Goal: Task Accomplishment & Management: Manage account settings

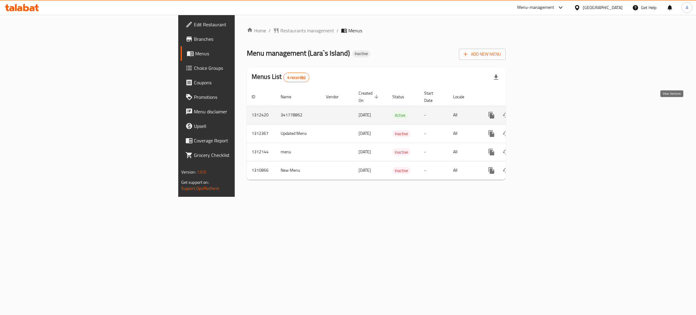
click at [539, 111] on icon "enhanced table" at bounding box center [534, 114] width 7 height 7
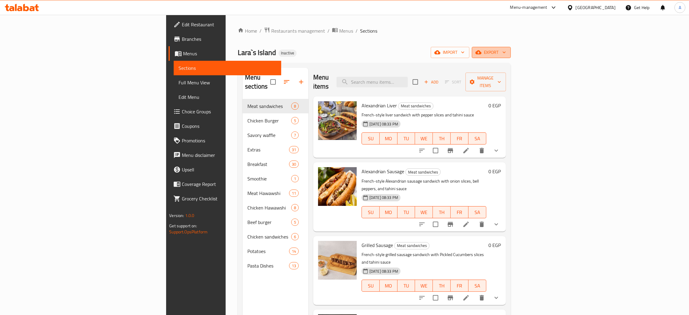
click at [507, 52] on icon "button" at bounding box center [504, 52] width 6 height 6
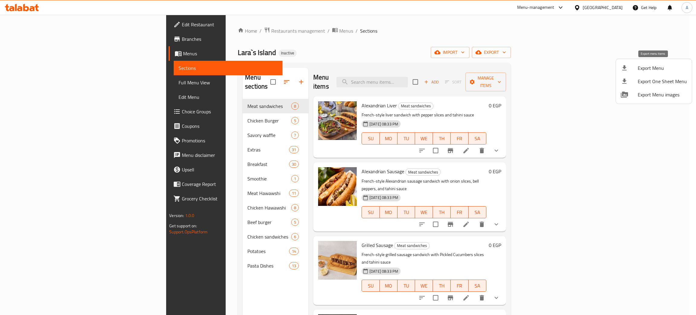
click at [632, 68] on div at bounding box center [629, 67] width 17 height 7
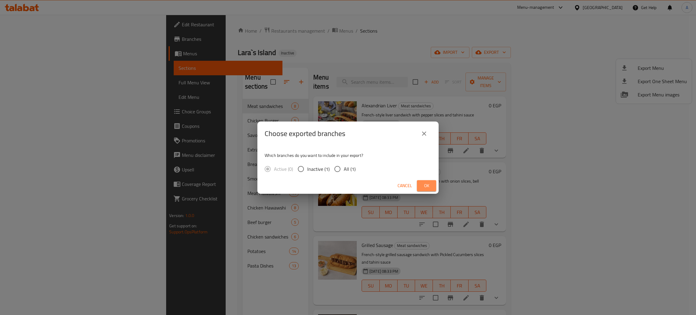
click at [429, 180] on button "Ok" at bounding box center [426, 185] width 19 height 11
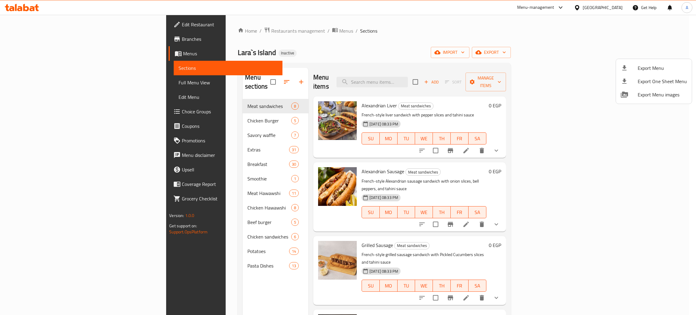
click at [177, 257] on div at bounding box center [348, 157] width 696 height 315
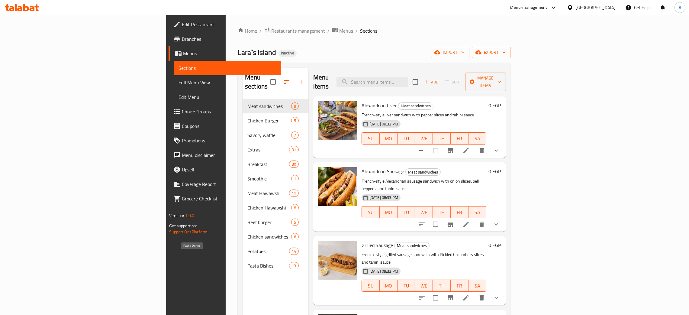
click at [247, 262] on span "Pasta Dishes" at bounding box center [268, 265] width 42 height 7
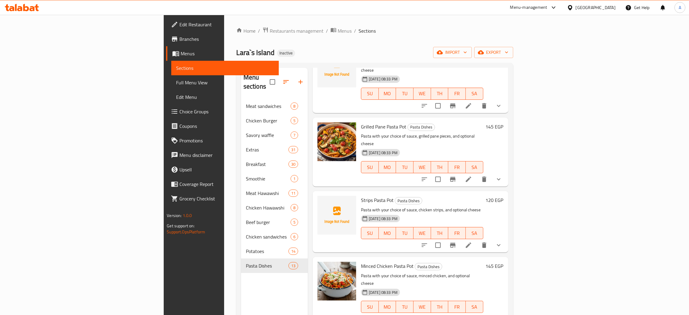
scroll to position [557, 0]
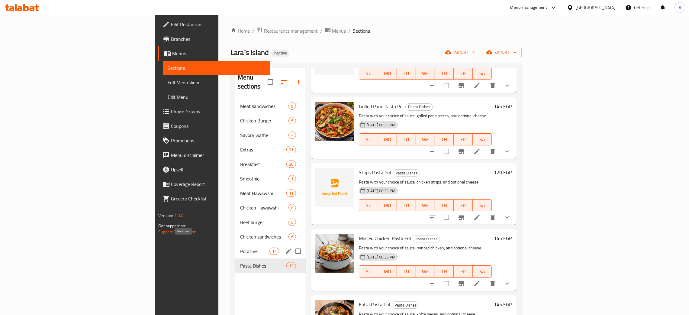
click at [240, 247] on span "Potatoes" at bounding box center [254, 250] width 29 height 7
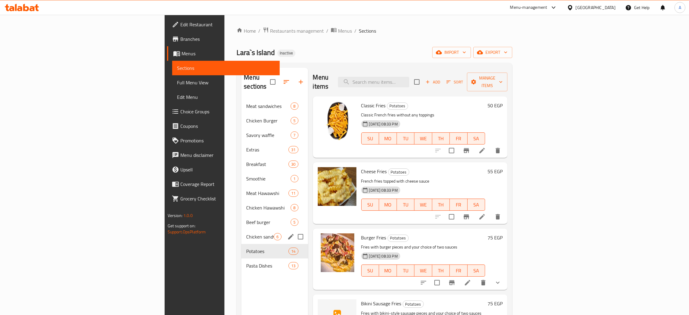
click at [241, 231] on div "Chicken sandwiches 6" at bounding box center [274, 236] width 66 height 15
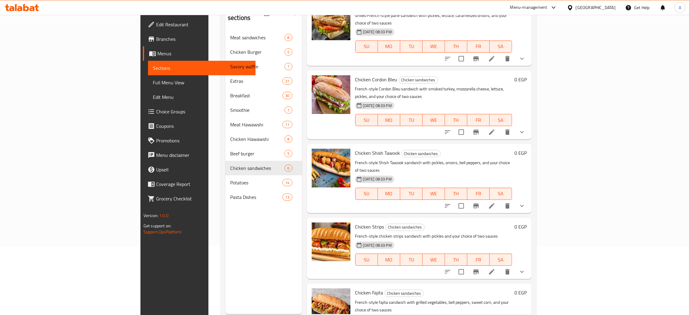
scroll to position [85, 0]
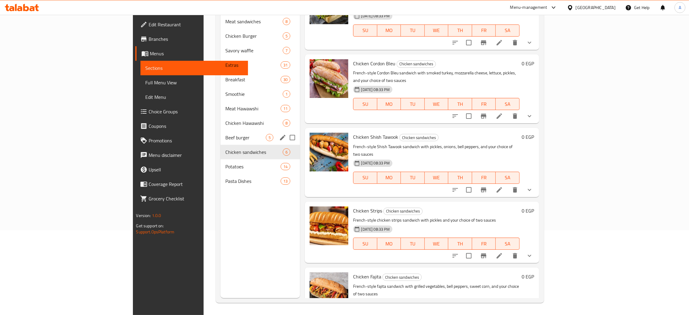
click at [225, 134] on span "Beef burger" at bounding box center [245, 137] width 41 height 7
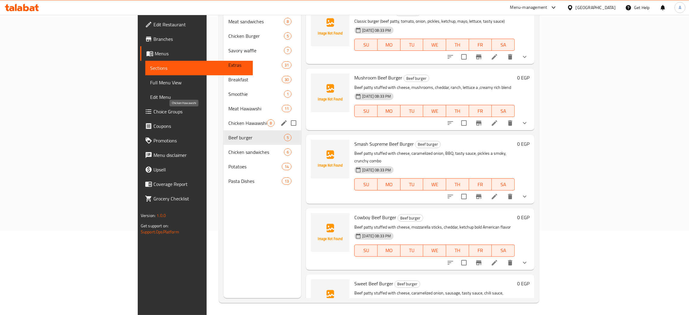
click at [228, 119] on span "Chicken Hawawshi" at bounding box center [247, 122] width 39 height 7
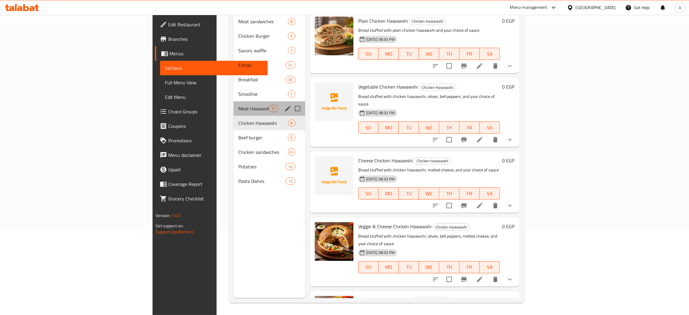
click at [234, 101] on div "Meat Hawawshi 11" at bounding box center [270, 108] width 72 height 15
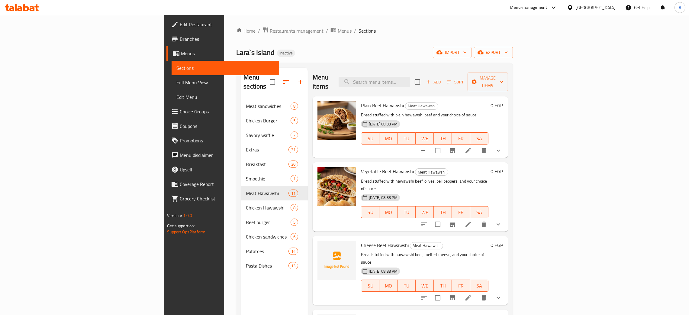
click at [611, 8] on div "[GEOGRAPHIC_DATA]" at bounding box center [596, 7] width 40 height 7
click at [560, 156] on div "[GEOGRAPHIC_DATA]" at bounding box center [550, 158] width 40 height 7
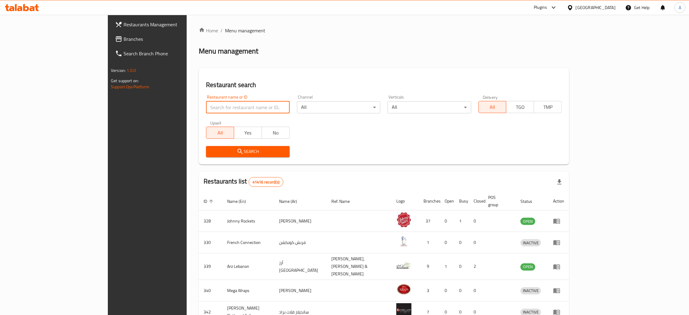
click at [206, 107] on input "search" at bounding box center [247, 107] width 83 height 12
paste input "Fork & Feast"
type input "Fork & Feast"
click button "Search" at bounding box center [247, 151] width 83 height 11
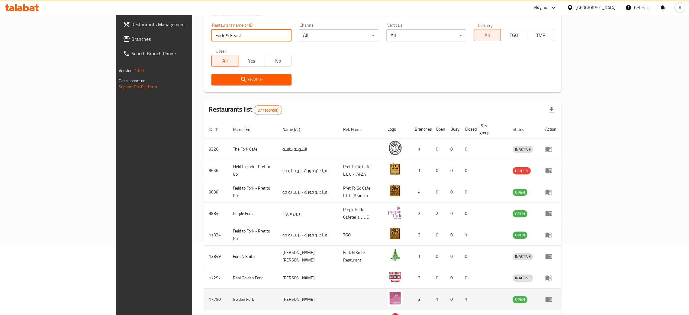
scroll to position [137, 0]
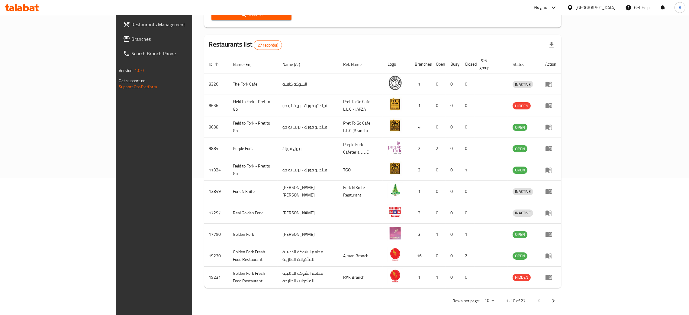
click at [557, 297] on icon "Next page" at bounding box center [553, 300] width 7 height 7
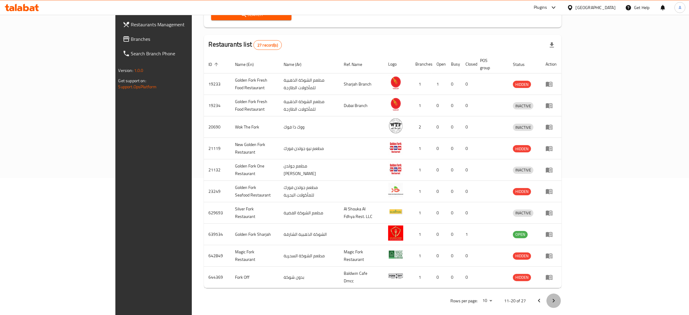
click at [557, 297] on icon "Next page" at bounding box center [553, 300] width 7 height 7
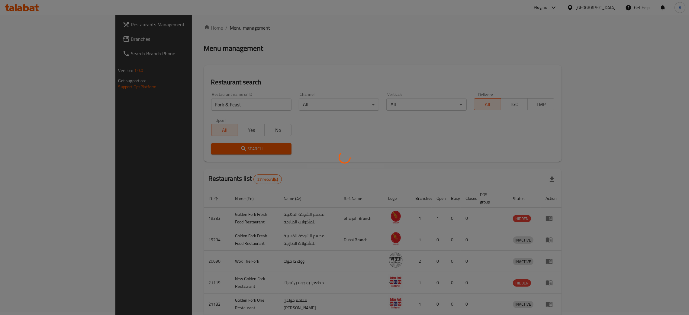
scroll to position [72, 0]
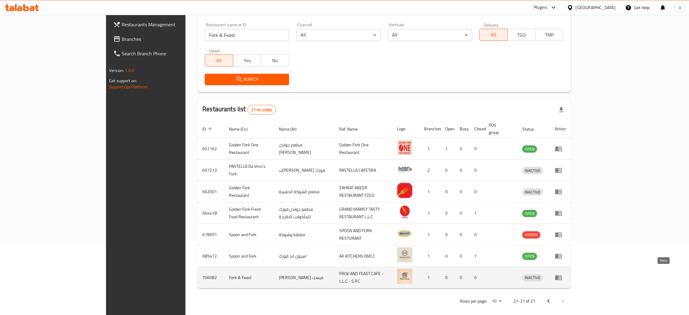
click at [562, 274] on icon "enhanced table" at bounding box center [558, 277] width 7 height 7
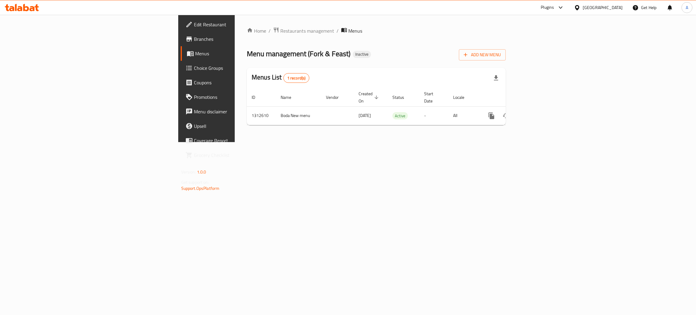
click at [194, 24] on span "Edit Restaurant" at bounding box center [242, 24] width 96 height 7
click at [539, 111] on icon "enhanced table" at bounding box center [534, 114] width 7 height 7
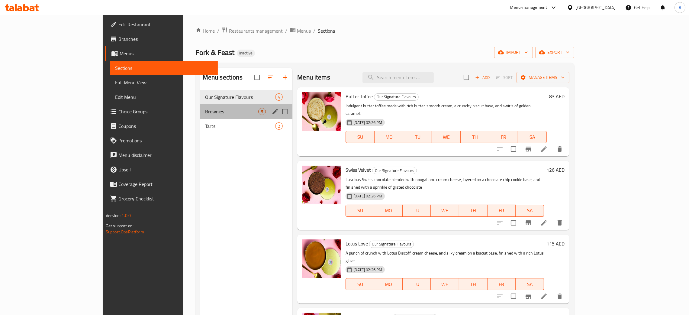
click at [202, 106] on div "Brownies 5" at bounding box center [246, 111] width 92 height 15
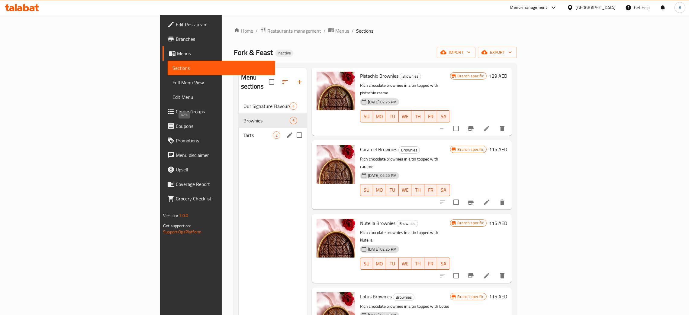
click at [244, 131] on span "Tarts" at bounding box center [258, 134] width 29 height 7
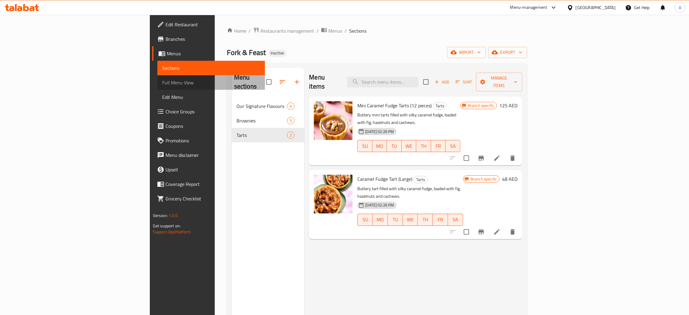
drag, startPoint x: 33, startPoint y: 81, endPoint x: 41, endPoint y: 81, distance: 8.5
click at [162, 81] on span "Full Menu View" at bounding box center [211, 82] width 98 height 7
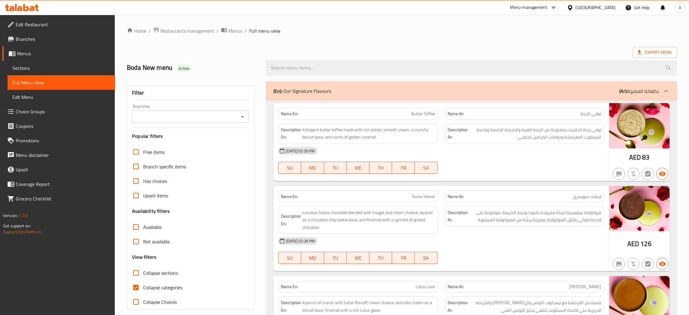
click at [242, 118] on icon "Open" at bounding box center [242, 116] width 7 height 7
click at [188, 144] on li "Fork & Feast, Al Reef" at bounding box center [190, 142] width 117 height 11
type input "Fork & Feast, Al Reef"
click at [594, 5] on div "[GEOGRAPHIC_DATA]" at bounding box center [596, 7] width 40 height 7
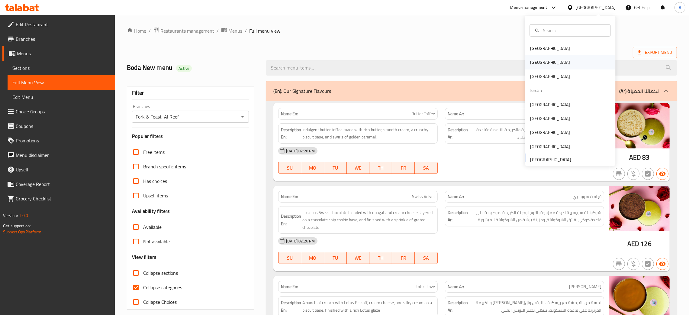
click at [535, 61] on div "[GEOGRAPHIC_DATA]" at bounding box center [550, 62] width 50 height 14
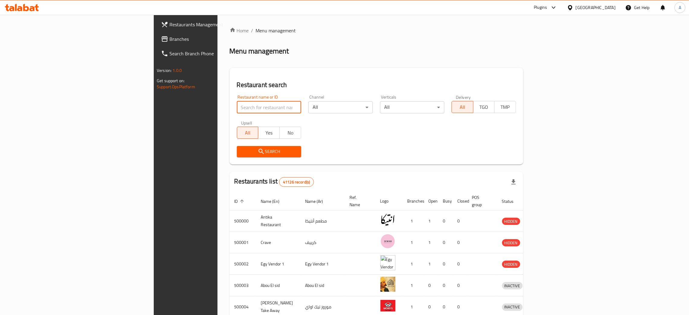
click at [237, 105] on input "search" at bounding box center [269, 107] width 64 height 12
paste input "Nine Fries"
type input "Nine Fries"
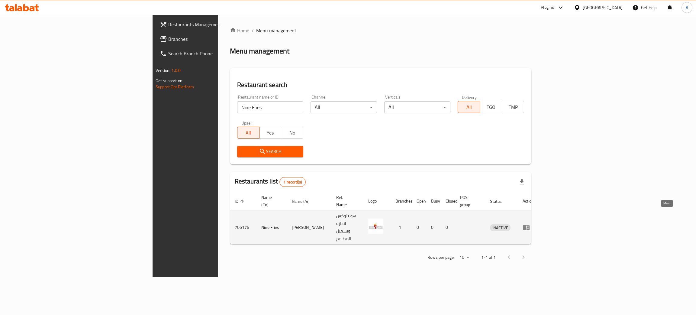
click at [530, 224] on icon "enhanced table" at bounding box center [526, 227] width 7 height 7
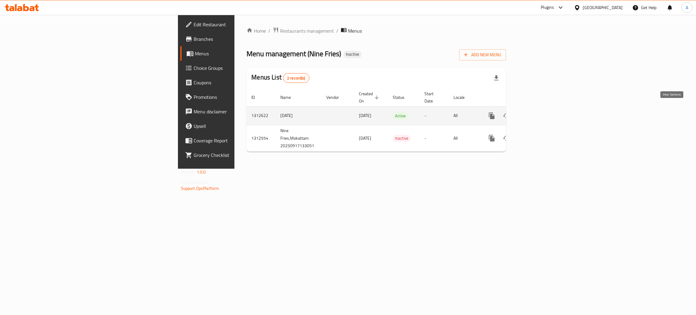
click at [539, 112] on icon "enhanced table" at bounding box center [535, 115] width 7 height 7
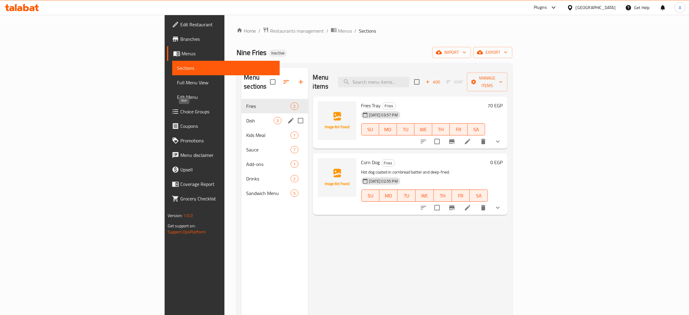
click at [246, 117] on span "Dish" at bounding box center [259, 120] width 27 height 7
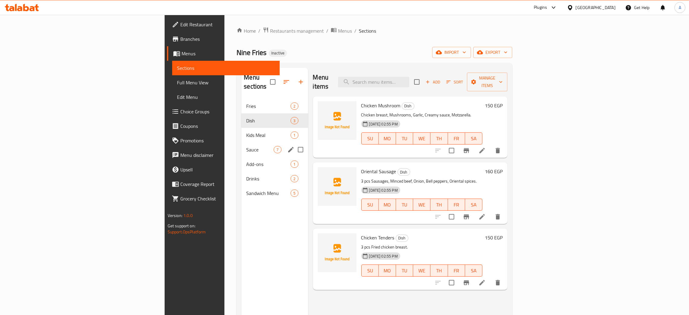
click at [241, 142] on div "Sauce 7" at bounding box center [274, 149] width 66 height 15
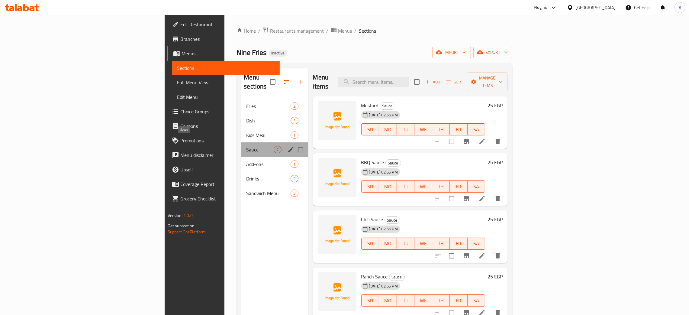
click at [246, 146] on span "Sauce" at bounding box center [259, 149] width 27 height 7
click at [246, 160] on span "Add-ons" at bounding box center [259, 163] width 27 height 7
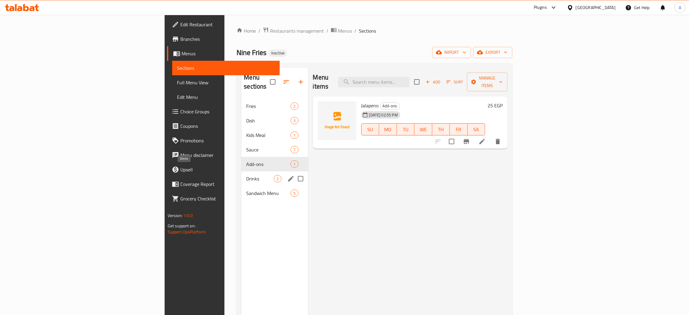
click at [246, 175] on span "Drinks" at bounding box center [259, 178] width 27 height 7
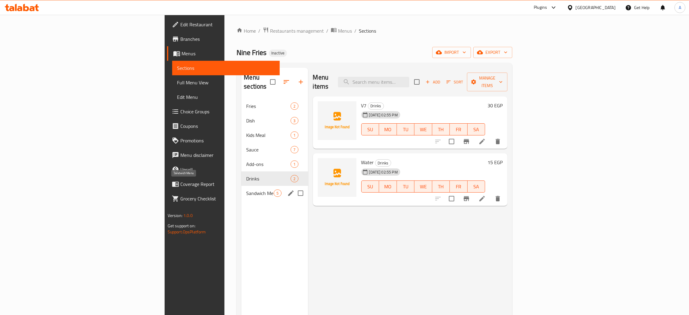
click at [246, 189] on span "Sandwich Menu" at bounding box center [259, 192] width 27 height 7
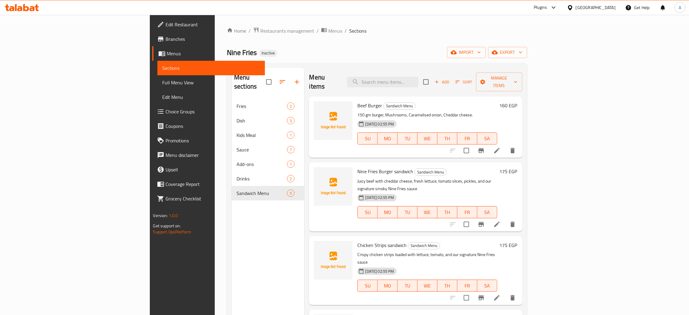
click at [24, 7] on icon at bounding box center [26, 7] width 6 height 7
